Goal: Task Accomplishment & Management: Complete application form

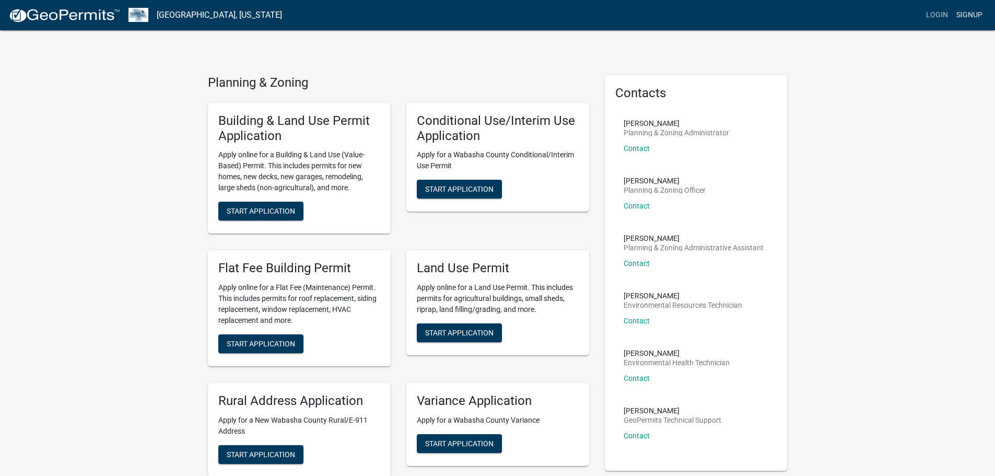
click at [967, 15] on link "Signup" at bounding box center [969, 15] width 34 height 20
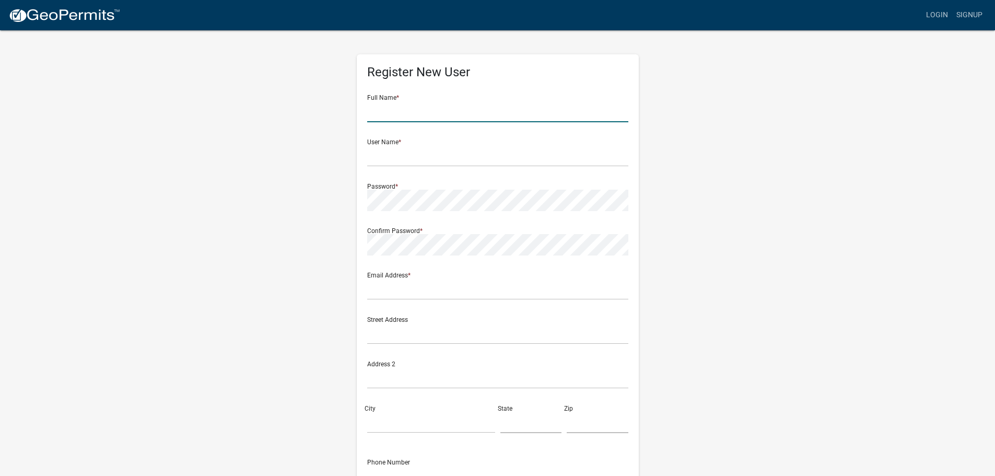
click at [398, 114] on input "text" at bounding box center [497, 111] width 261 height 21
type input "[PERSON_NAME]"
type input "[STREET_ADDRESS]"
type input "[GEOGRAPHIC_DATA]"
type input "MN"
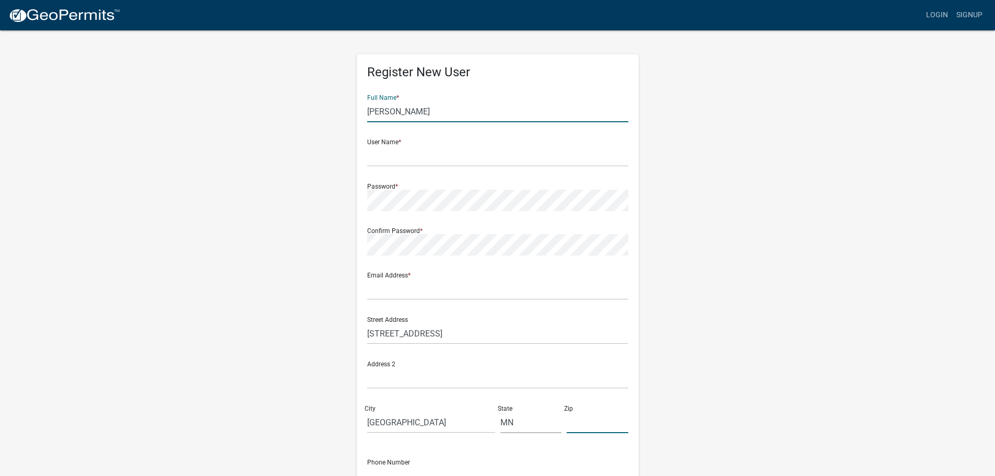
type input "55432"
type input "7634981482"
click at [402, 161] on input "text" at bounding box center [497, 155] width 261 height 21
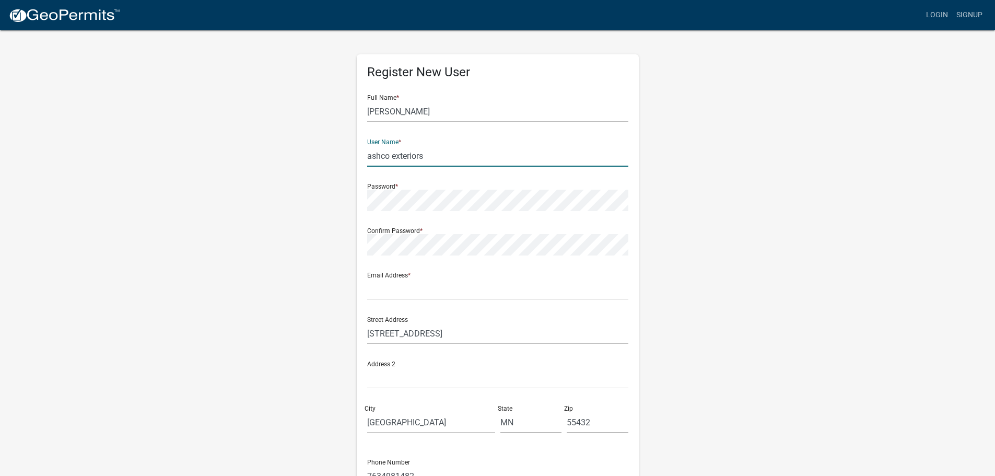
type input "ashco exteriors"
type input "[PERSON_NAME][EMAIL_ADDRESS][DOMAIN_NAME]"
click at [196, 161] on wm-register-view "more_horiz Login Signup Register New User Full Name * [PERSON_NAME] User Name *…" at bounding box center [497, 294] width 995 height 588
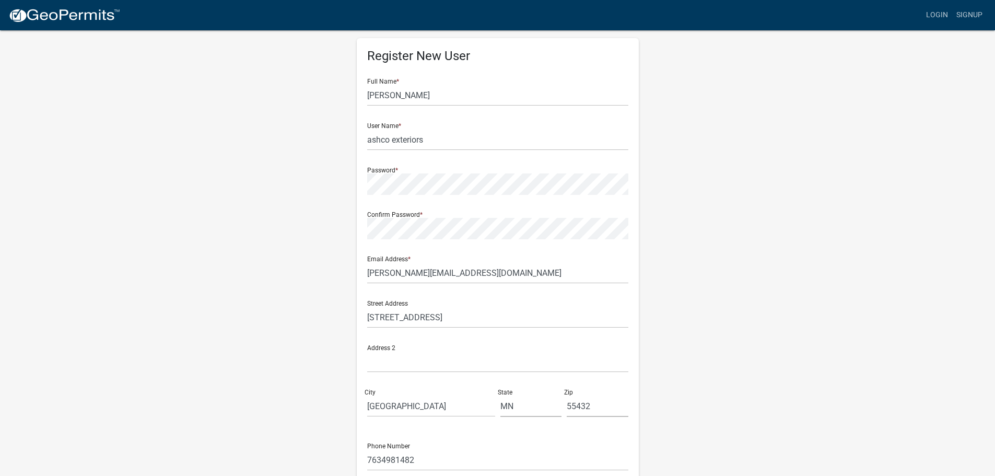
scroll to position [112, 0]
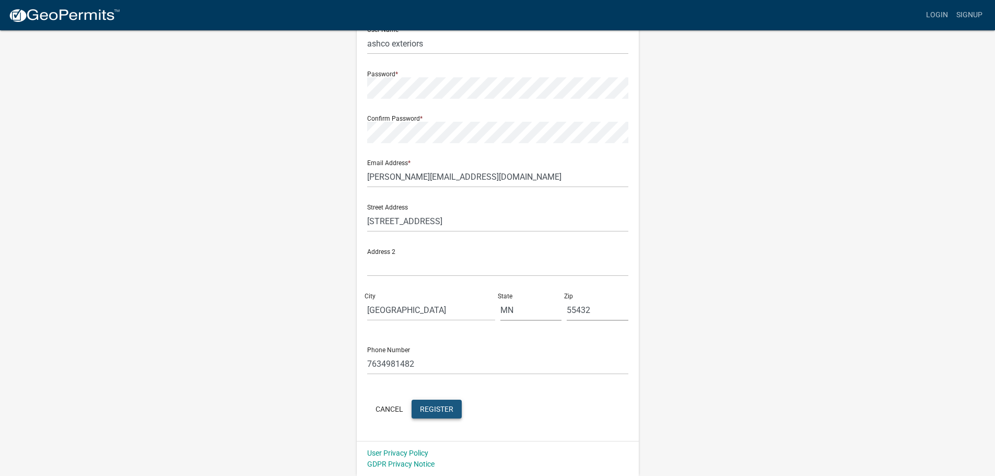
click at [448, 413] on span "Register" at bounding box center [436, 408] width 33 height 8
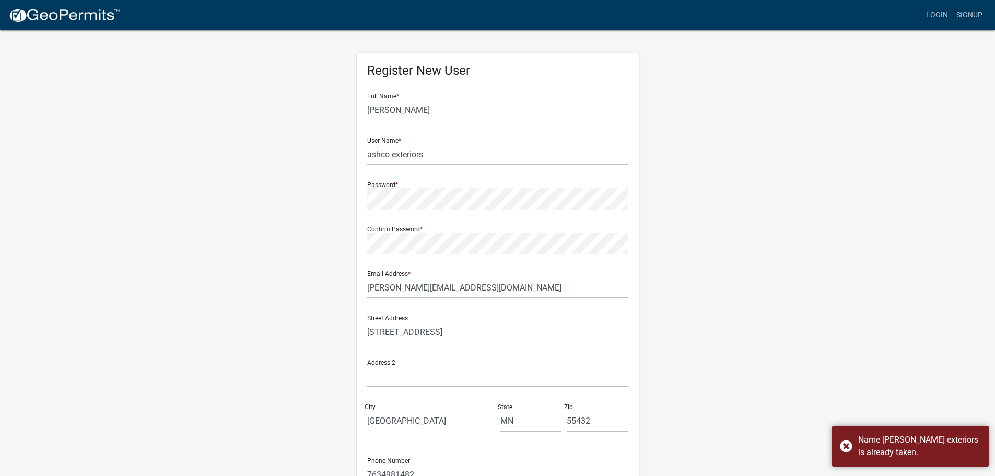
scroll to position [0, 0]
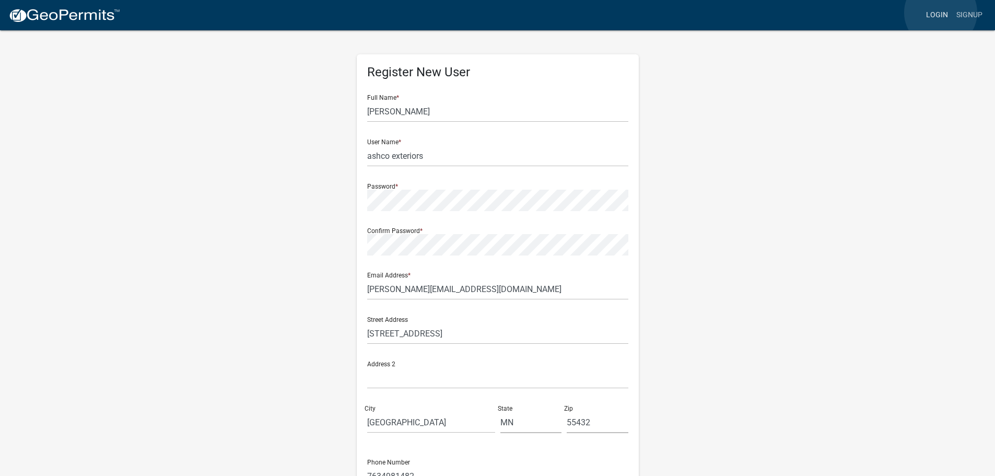
click at [941, 13] on link "Login" at bounding box center [937, 15] width 30 height 20
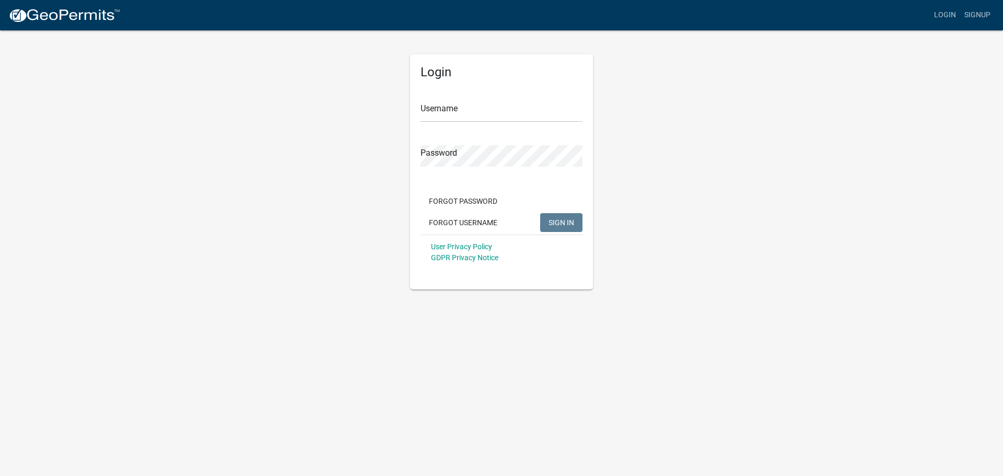
type input "ashcoexteriors"
click at [559, 224] on span "SIGN IN" at bounding box center [562, 222] width 26 height 8
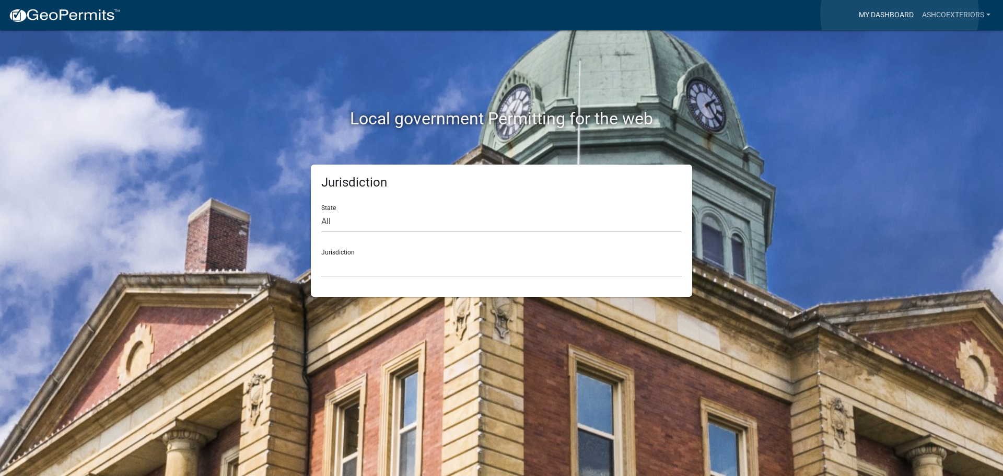
click at [900, 15] on link "My Dashboard" at bounding box center [886, 15] width 63 height 20
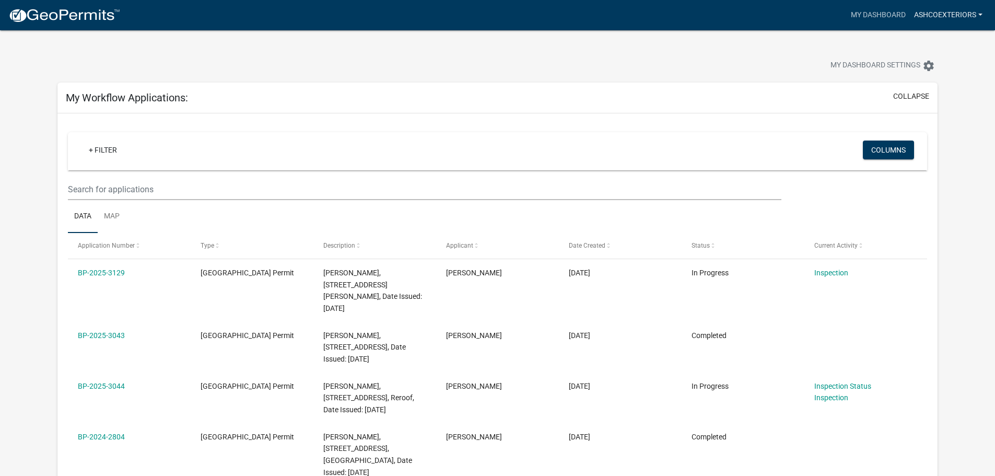
click at [976, 13] on link "ashcoexteriors" at bounding box center [948, 15] width 77 height 20
click at [937, 86] on link "Logout" at bounding box center [945, 76] width 84 height 25
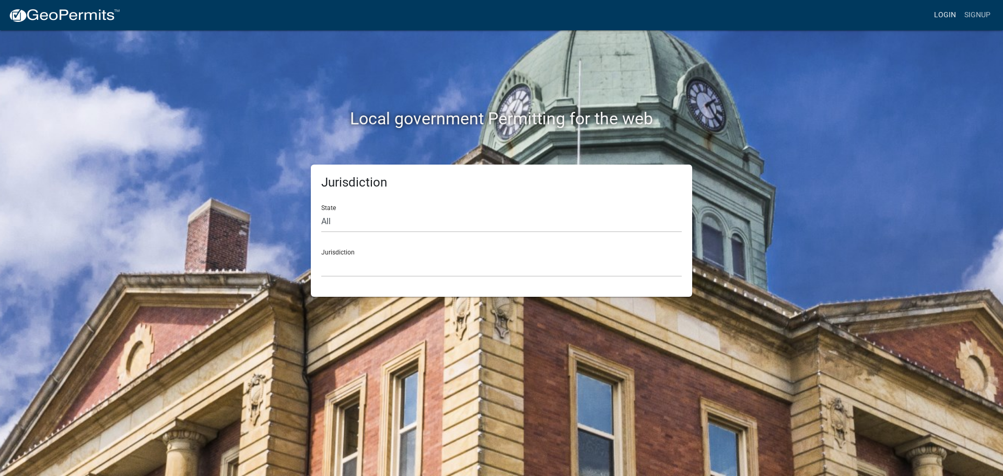
click at [953, 16] on link "Login" at bounding box center [945, 15] width 30 height 20
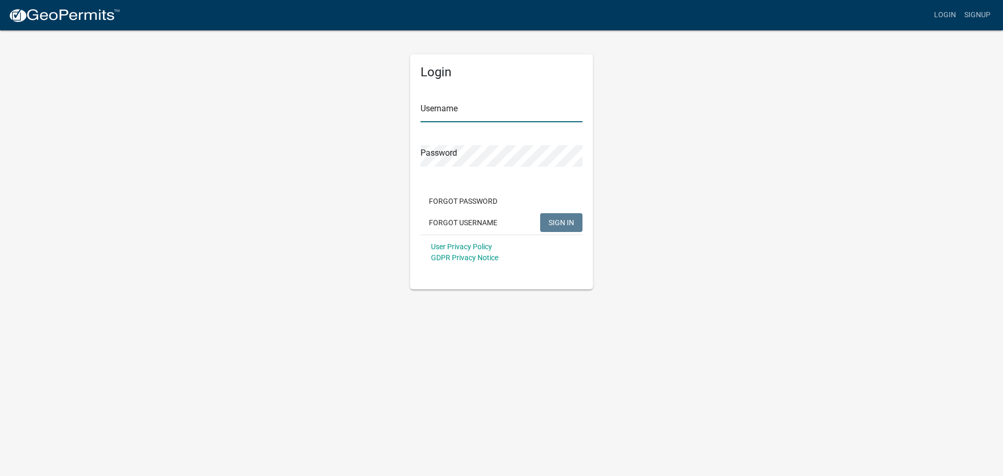
type input "ashcoexteriors"
click at [559, 221] on span "SIGN IN" at bounding box center [562, 222] width 26 height 8
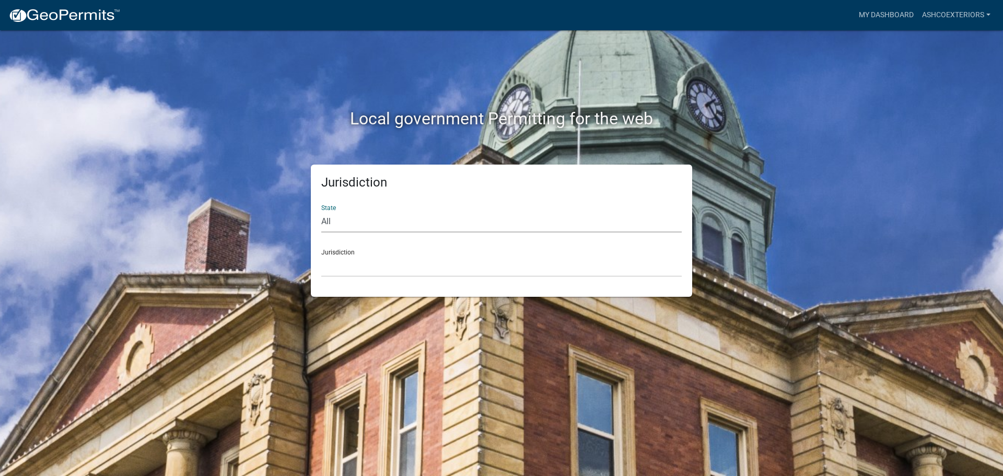
click at [335, 231] on select "All [US_STATE] [US_STATE] [US_STATE] [US_STATE] [US_STATE] [US_STATE] [US_STATE…" at bounding box center [501, 221] width 360 height 21
select select "[US_STATE]"
click at [321, 211] on select "All [US_STATE] [US_STATE] [US_STATE] [US_STATE] [US_STATE] [US_STATE] [US_STATE…" at bounding box center [501, 221] width 360 height 21
click at [371, 261] on select "[GEOGRAPHIC_DATA], [US_STATE] [GEOGRAPHIC_DATA], [US_STATE] [GEOGRAPHIC_DATA], …" at bounding box center [501, 265] width 360 height 21
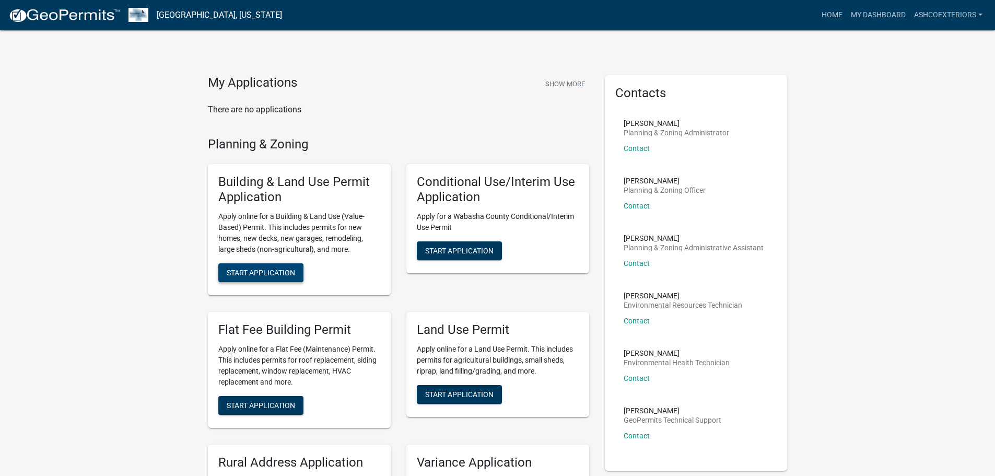
click at [269, 271] on span "Start Application" at bounding box center [261, 272] width 68 height 8
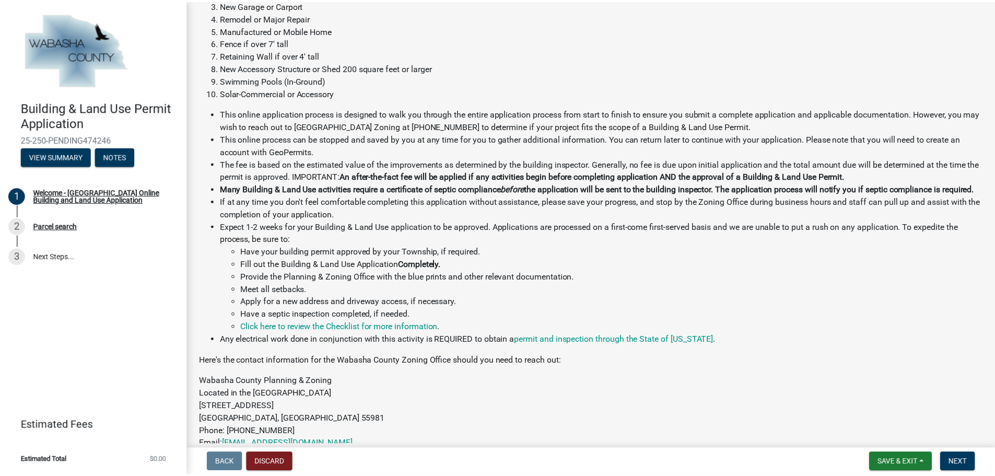
scroll to position [157, 0]
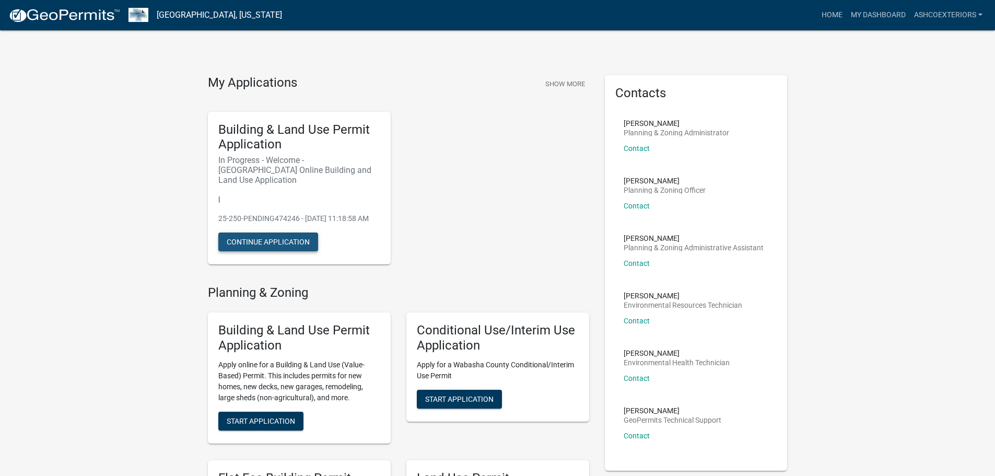
click at [285, 243] on button "Continue Application" at bounding box center [268, 241] width 100 height 19
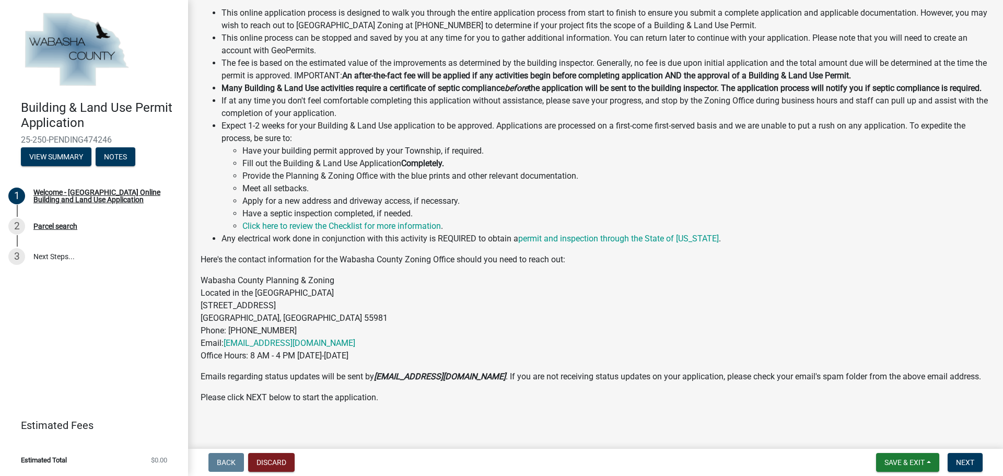
scroll to position [273, 0]
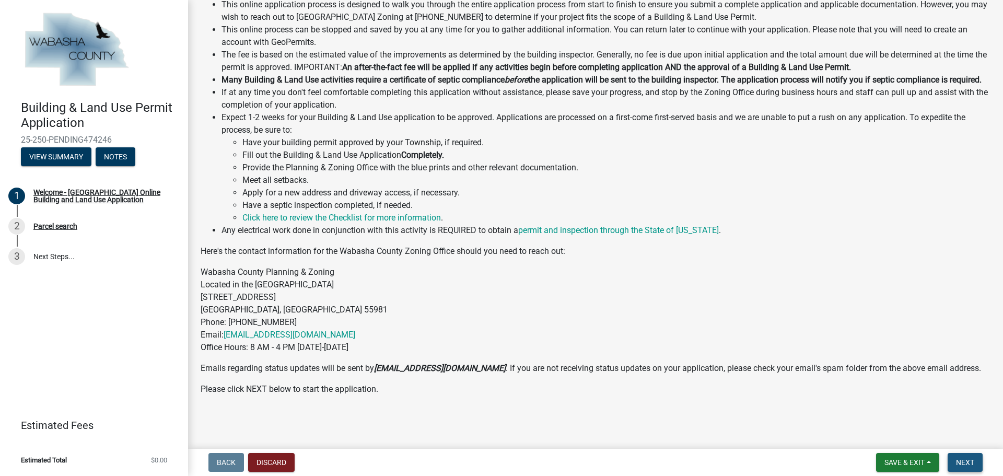
click at [967, 460] on span "Next" at bounding box center [965, 462] width 18 height 8
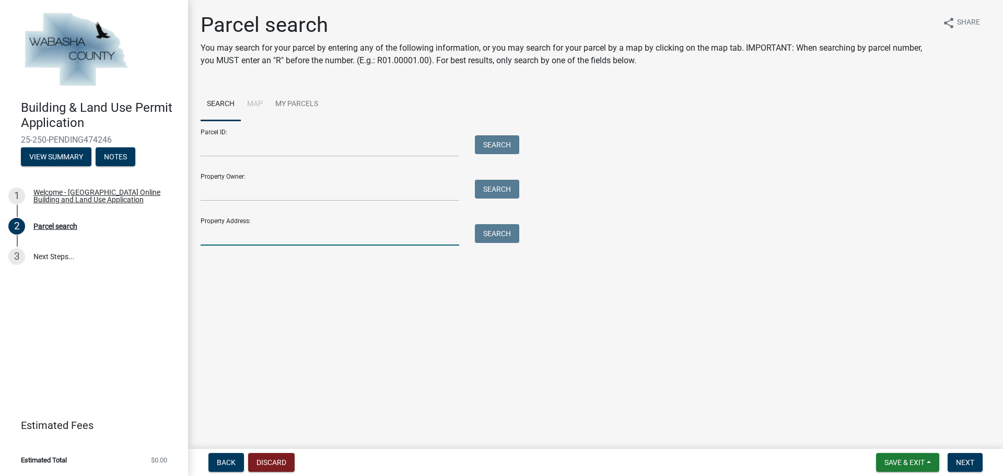
click at [241, 235] on input "Property Address:" at bounding box center [330, 234] width 259 height 21
type input "318 market"
click at [488, 243] on div "Search" at bounding box center [494, 234] width 55 height 21
click at [495, 237] on button "Search" at bounding box center [497, 233] width 44 height 19
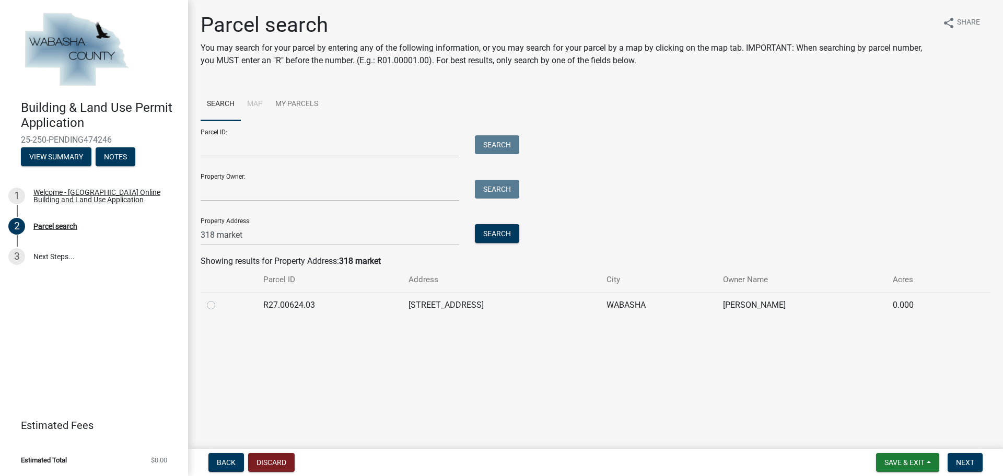
click at [334, 307] on td "R27.00624.03" at bounding box center [329, 305] width 145 height 26
click at [219, 299] on label at bounding box center [219, 299] width 0 height 0
click at [219, 304] on input "radio" at bounding box center [222, 302] width 7 height 7
radio input "true"
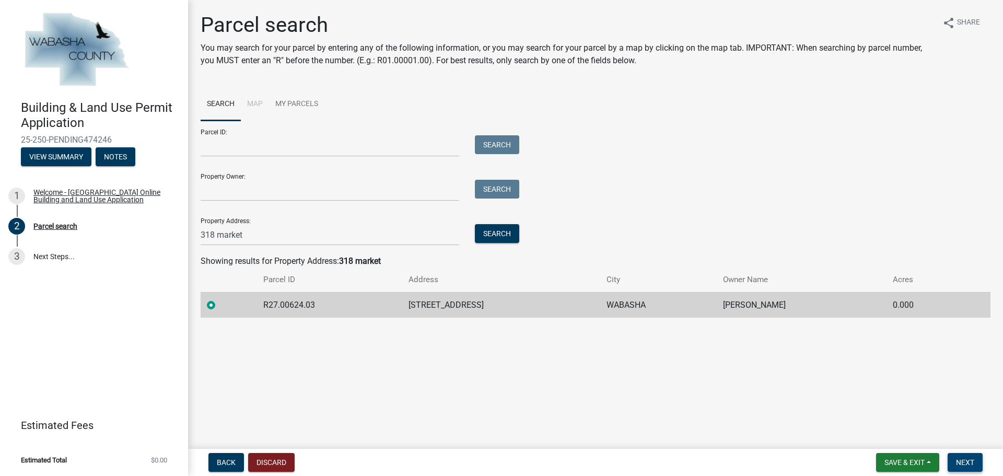
click at [967, 464] on span "Next" at bounding box center [965, 462] width 18 height 8
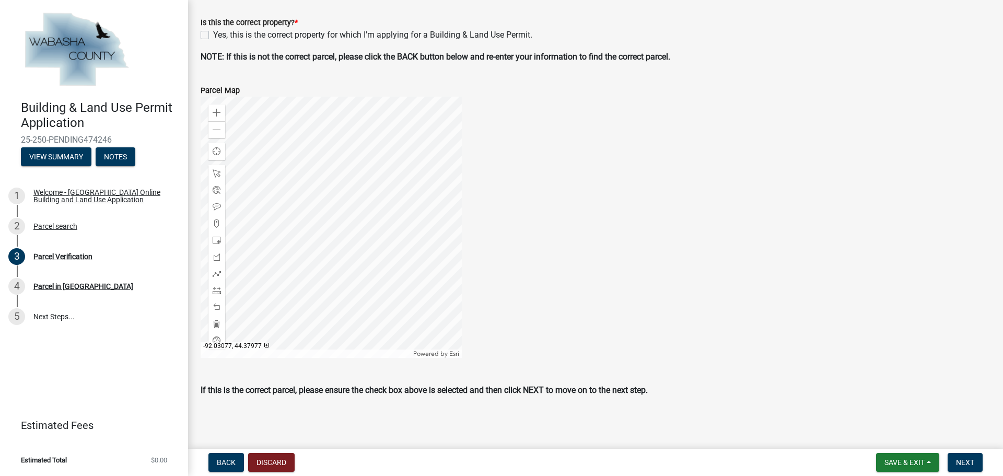
scroll to position [325, 0]
click at [975, 466] on button "Next" at bounding box center [965, 462] width 35 height 19
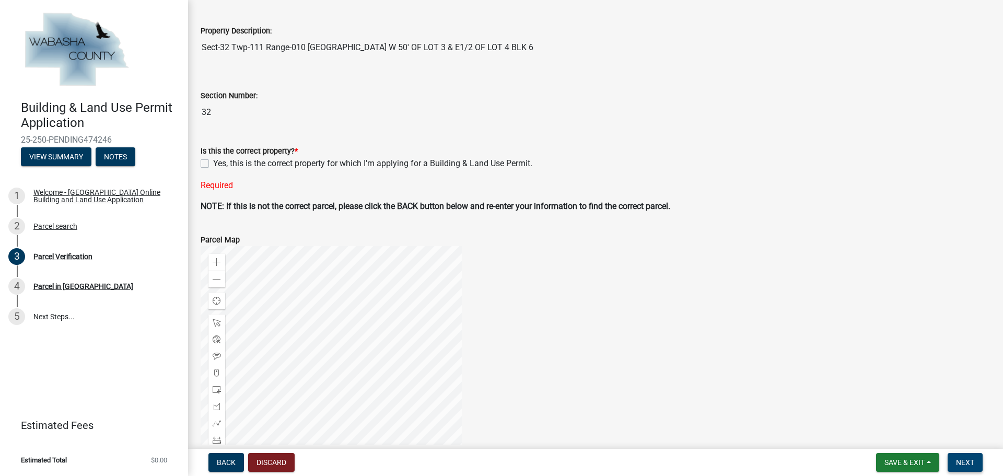
scroll to position [12, 0]
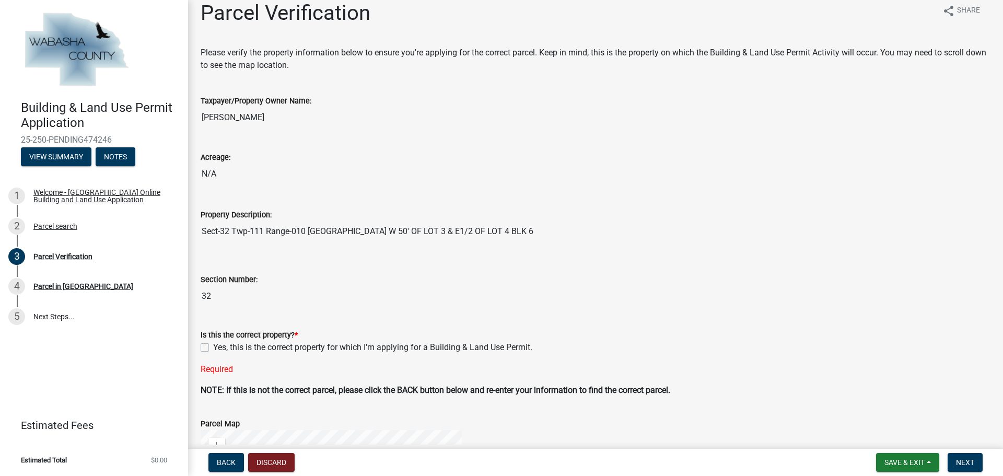
click at [213, 351] on label "Yes, this is the correct property for which I'm applying for a Building & Land …" at bounding box center [372, 347] width 319 height 13
click at [213, 348] on input "Yes, this is the correct property for which I'm applying for a Building & Land …" at bounding box center [216, 344] width 7 height 7
checkbox input "true"
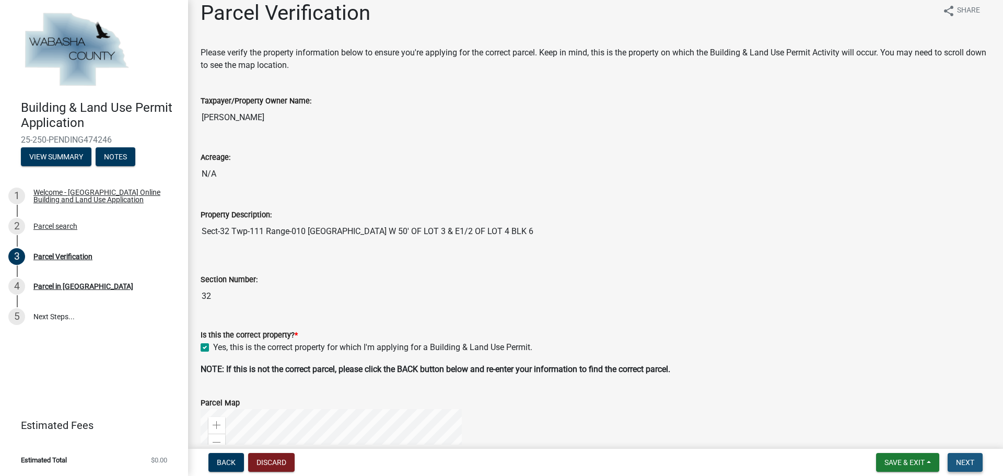
click at [976, 463] on button "Next" at bounding box center [965, 462] width 35 height 19
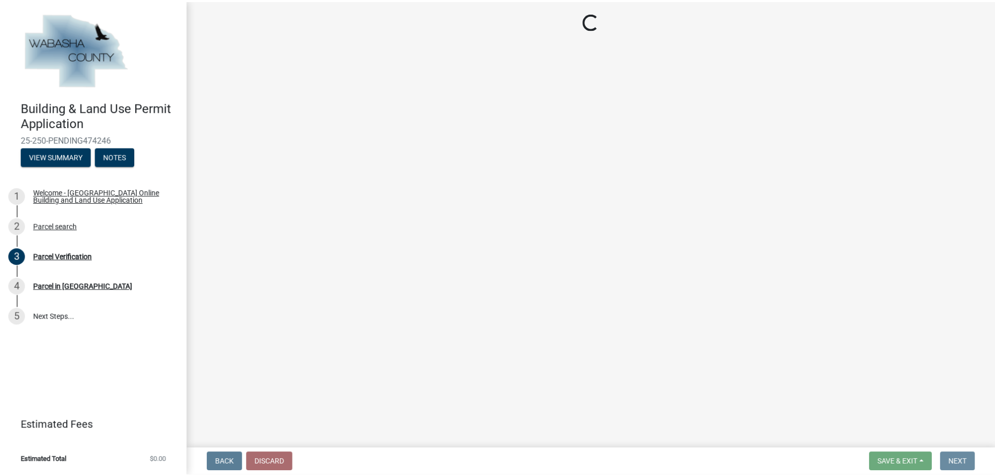
scroll to position [0, 0]
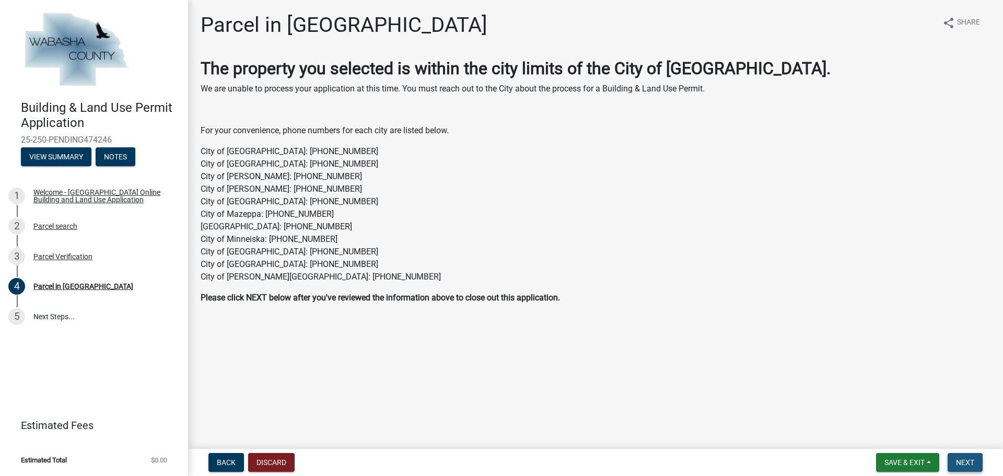
click at [972, 462] on span "Next" at bounding box center [965, 462] width 18 height 8
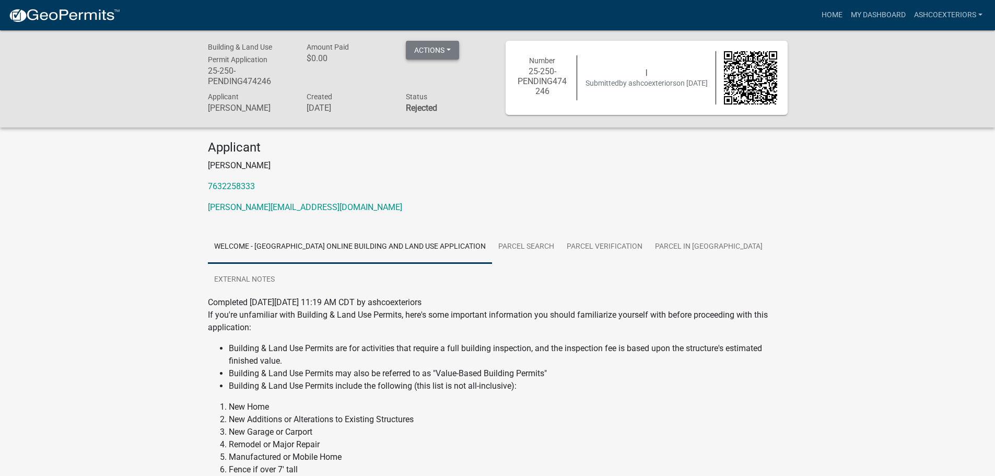
click at [445, 44] on button "Actions" at bounding box center [432, 50] width 53 height 19
click at [835, 19] on link "Home" at bounding box center [832, 15] width 29 height 20
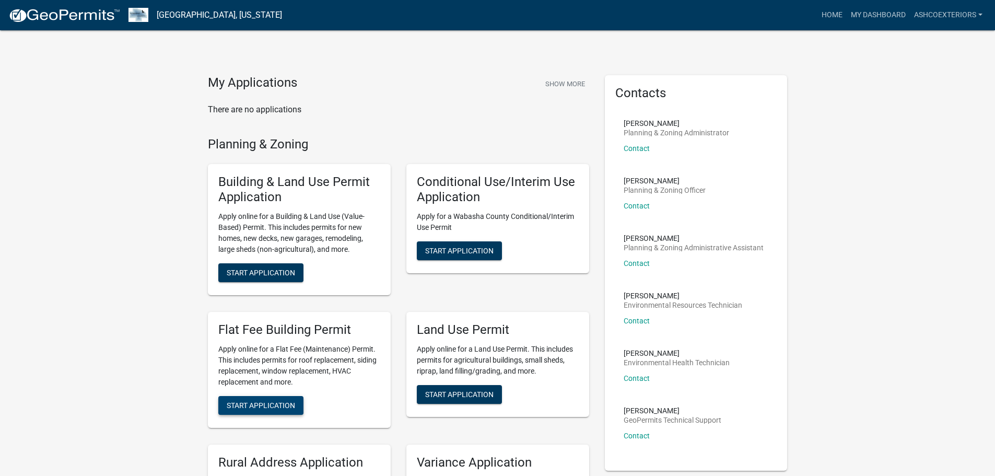
click at [265, 404] on span "Start Application" at bounding box center [261, 405] width 68 height 8
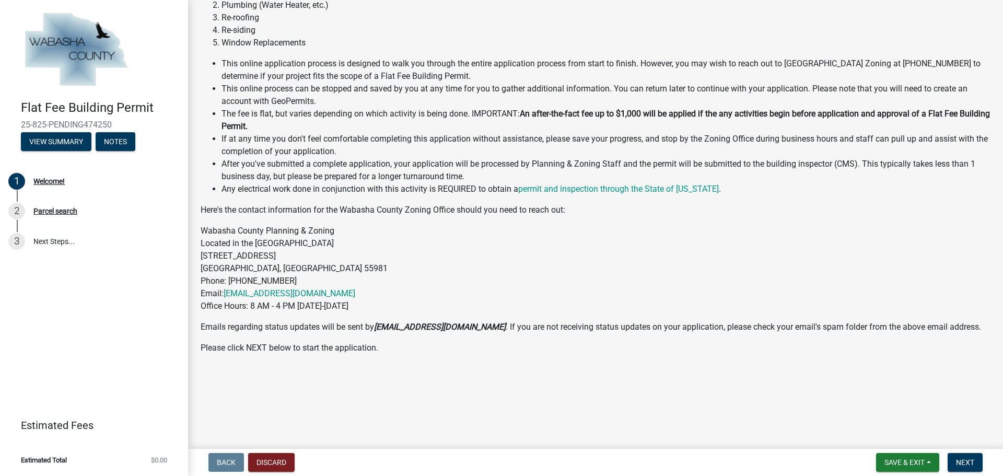
scroll to position [127, 0]
click at [969, 461] on span "Next" at bounding box center [965, 462] width 18 height 8
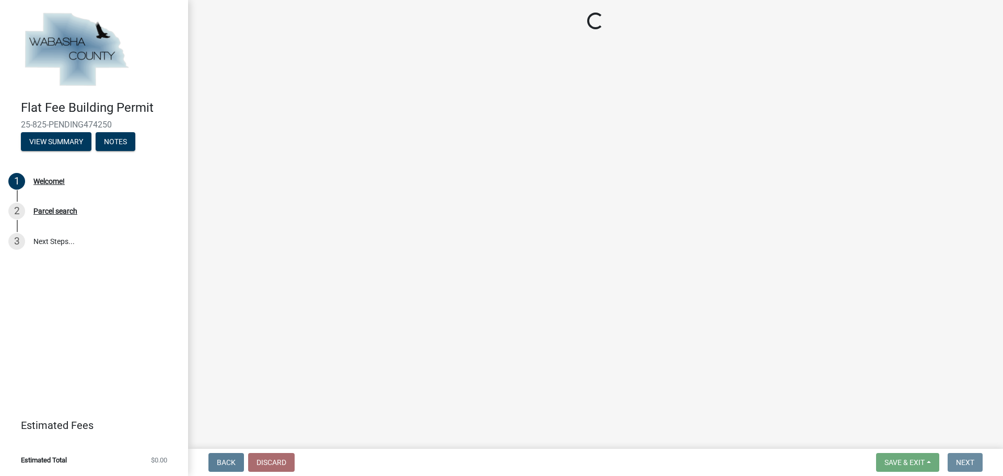
scroll to position [0, 0]
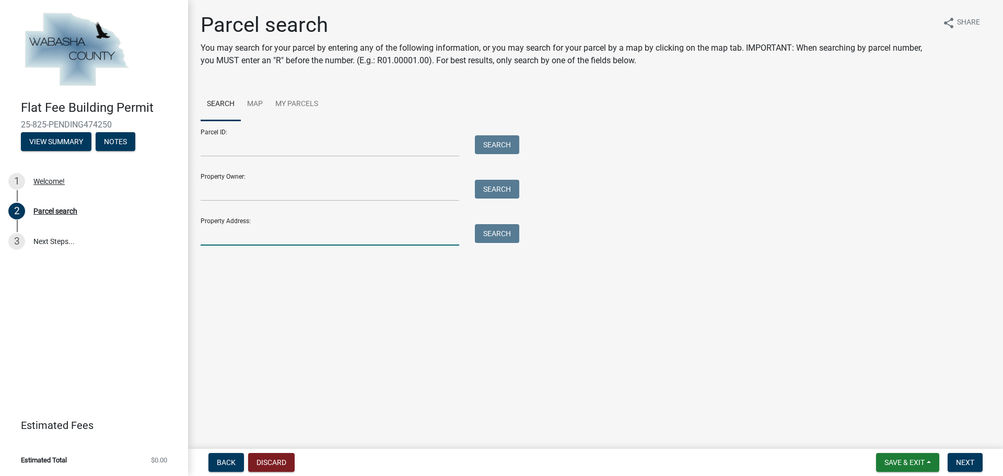
click at [278, 232] on input "Property Address:" at bounding box center [330, 234] width 259 height 21
type input "318 market"
click at [506, 237] on button "Search" at bounding box center [497, 233] width 44 height 19
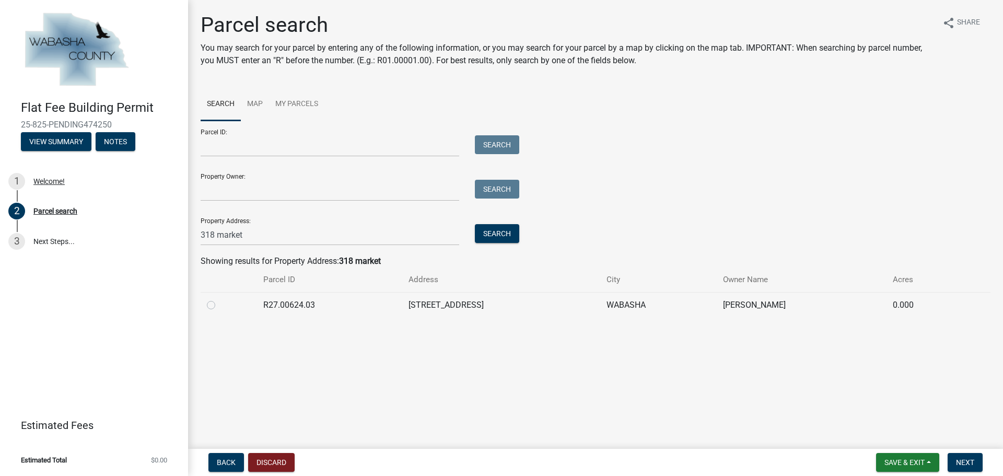
click at [219, 299] on label at bounding box center [219, 299] width 0 height 0
click at [219, 306] on input "radio" at bounding box center [222, 302] width 7 height 7
radio input "true"
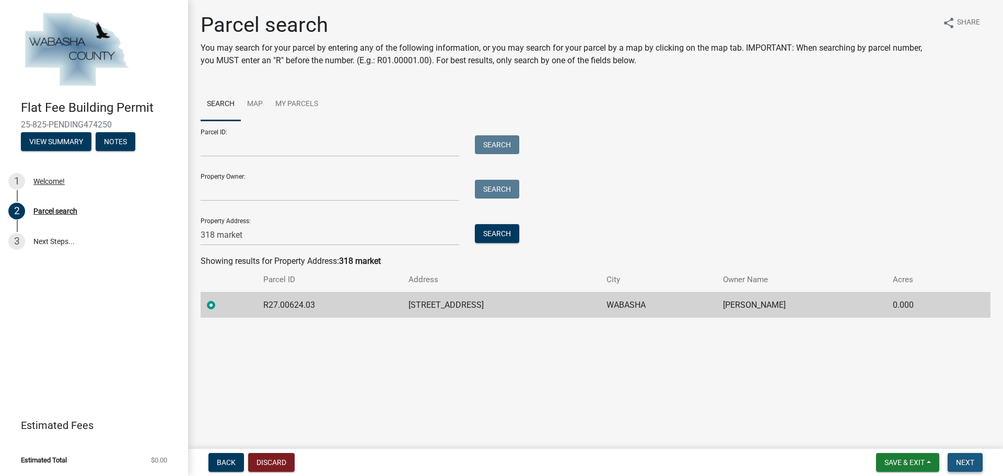
click at [965, 464] on span "Next" at bounding box center [965, 462] width 18 height 8
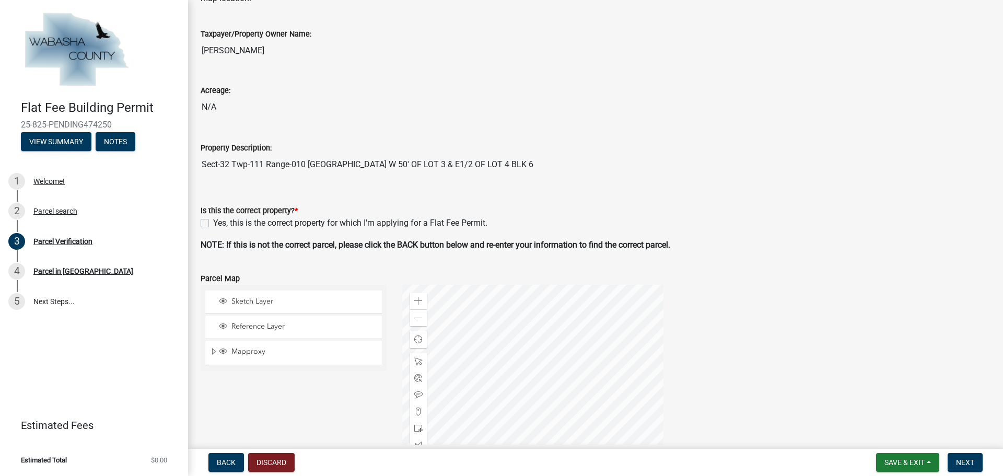
scroll to position [104, 0]
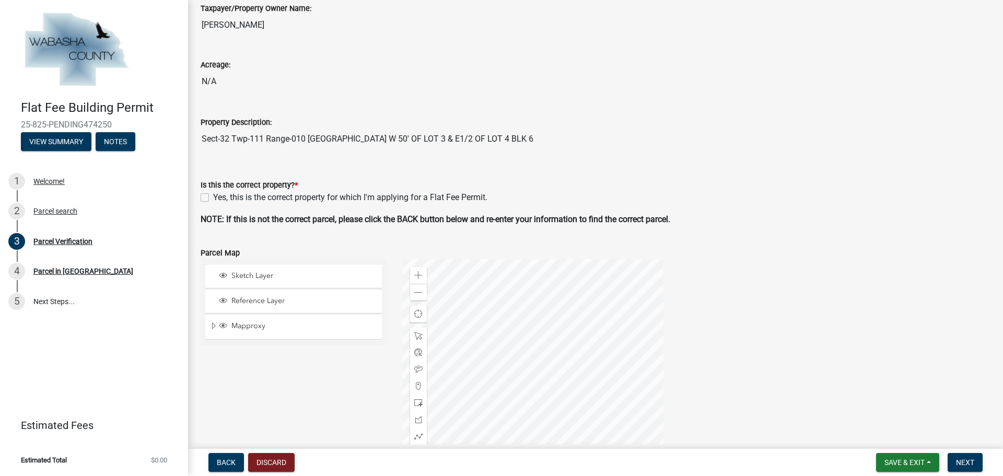
click at [213, 194] on label "Yes, this is the correct property for which I'm applying for a Flat Fee Permit." at bounding box center [350, 197] width 274 height 13
click at [213, 194] on input "Yes, this is the correct property for which I'm applying for a Flat Fee Permit." at bounding box center [216, 194] width 7 height 7
checkbox input "true"
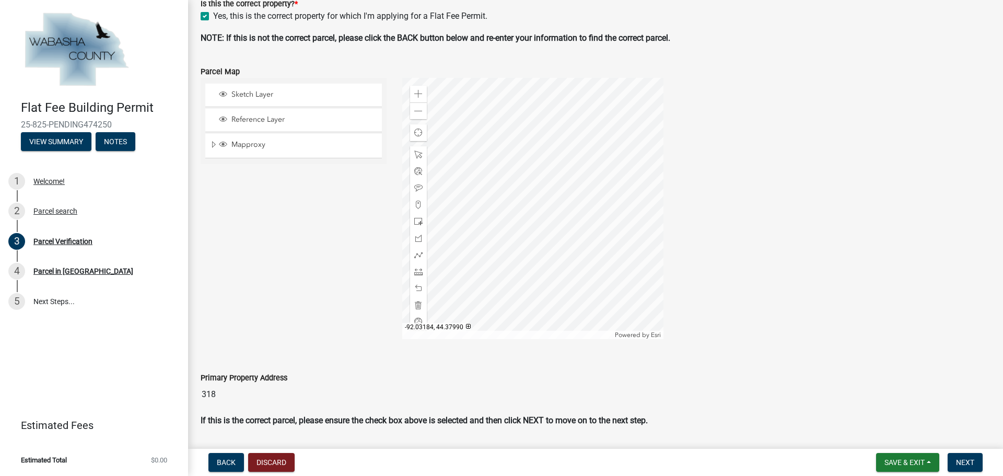
scroll to position [317, 0]
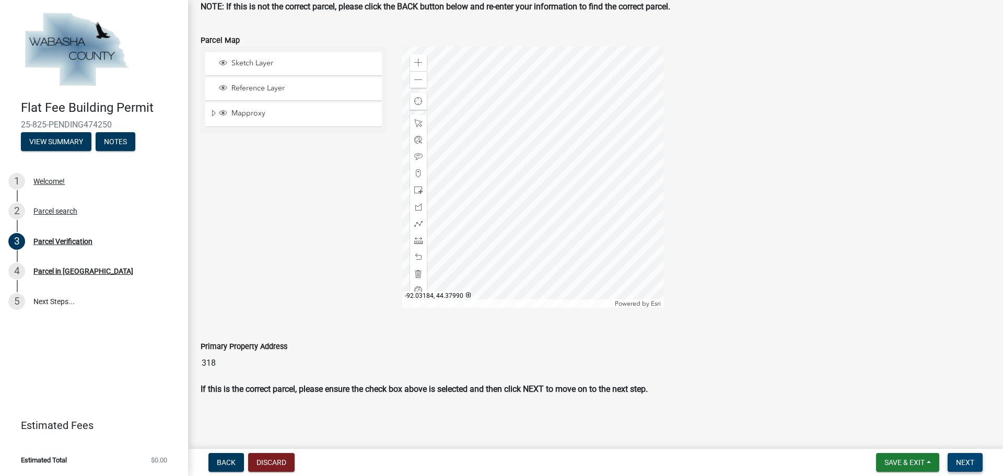
click at [977, 469] on button "Next" at bounding box center [965, 462] width 35 height 19
